Goal: Navigation & Orientation: Find specific page/section

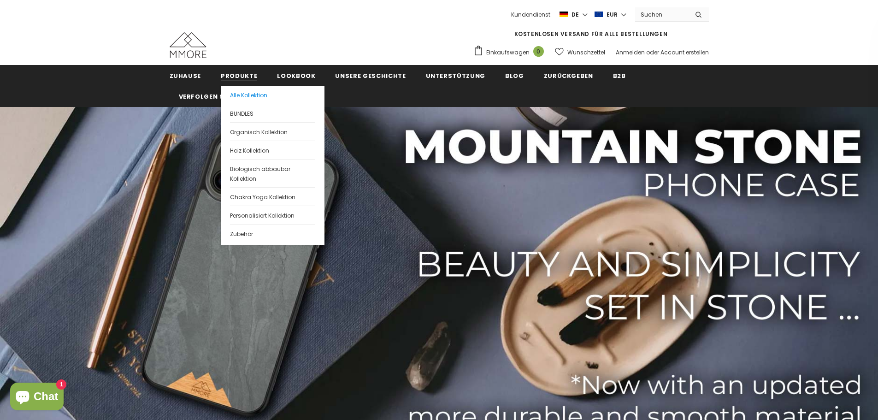
click at [257, 97] on span "Alle Kollektion" at bounding box center [248, 95] width 37 height 8
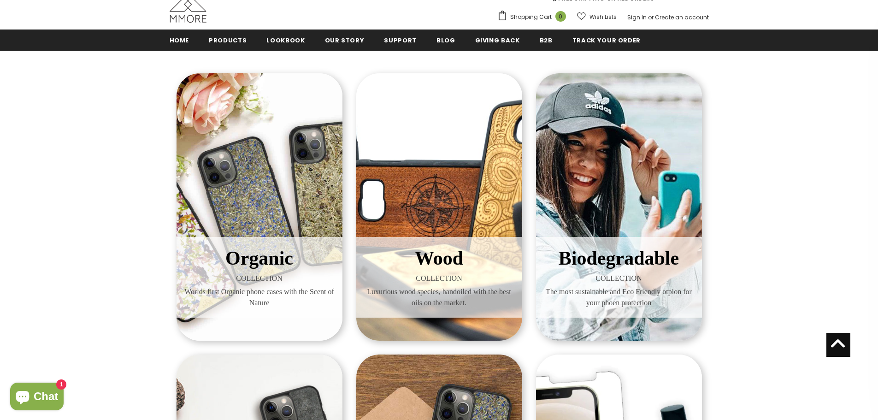
scroll to position [94, 0]
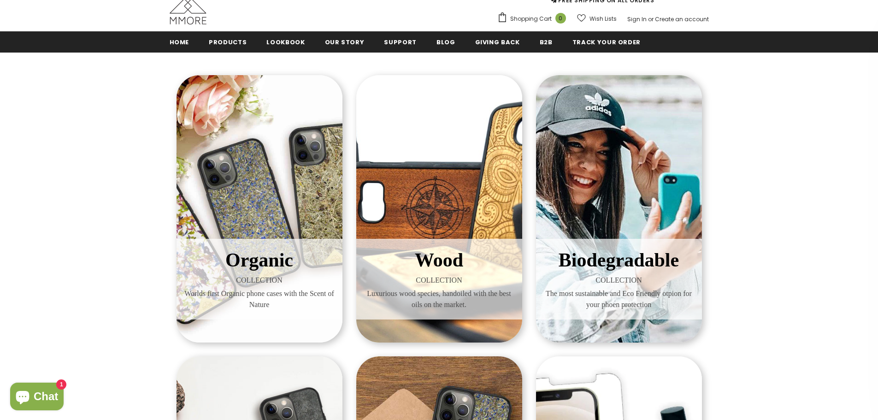
click at [586, 202] on div "Biodegradable COLLECTION The most sustainable and Eco Friendly otpion for your …" at bounding box center [619, 208] width 166 height 267
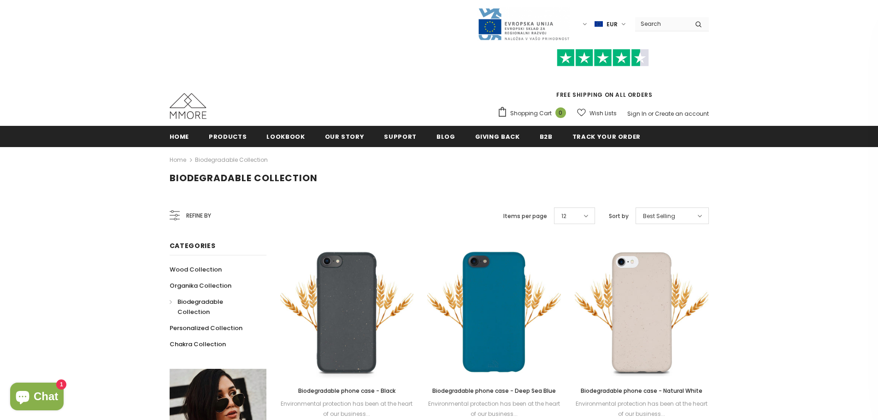
scroll to position [92, 0]
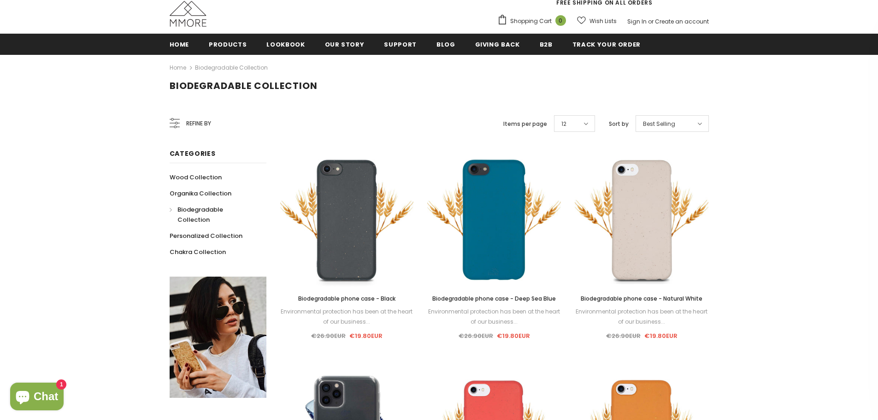
click at [196, 126] on span "Refine by" at bounding box center [198, 123] width 25 height 10
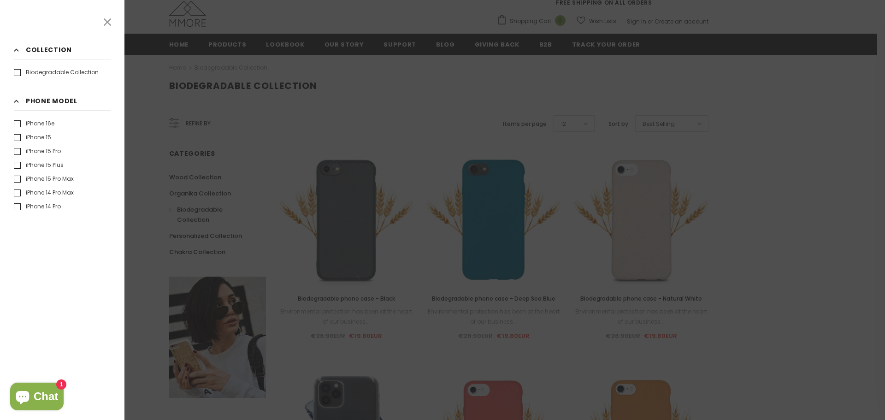
click at [110, 15] on link at bounding box center [107, 22] width 14 height 14
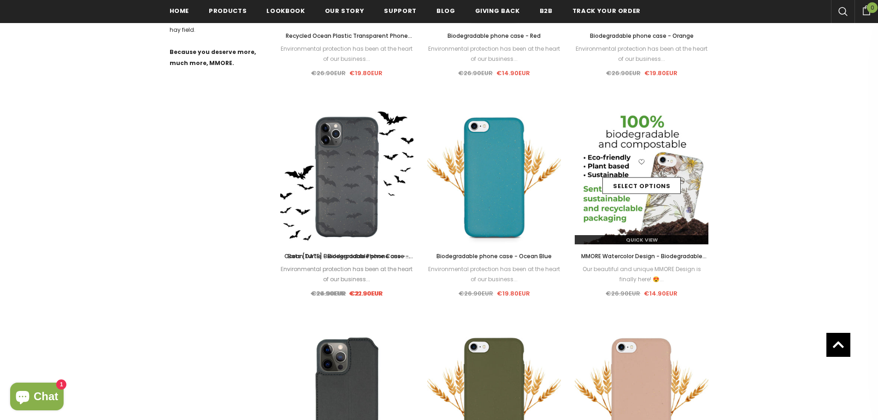
scroll to position [553, 0]
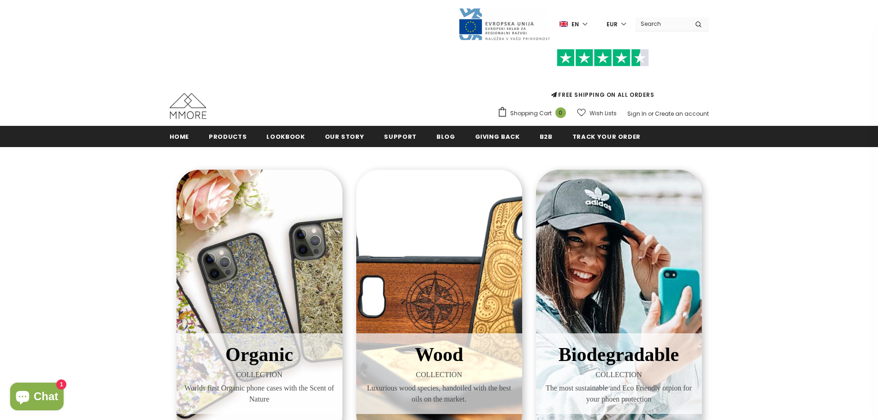
scroll to position [94, 0]
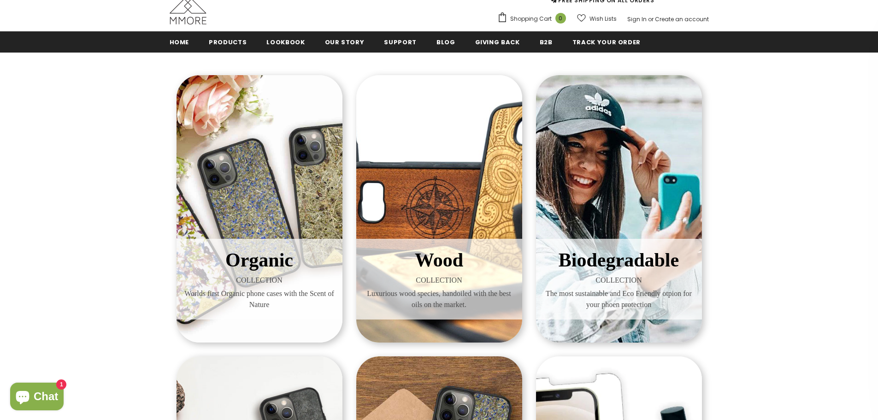
click at [269, 217] on div "Organic COLLECTION Worlds first Organic phone cases with the Scent of Nature" at bounding box center [259, 208] width 166 height 267
